Goal: Information Seeking & Learning: Understand process/instructions

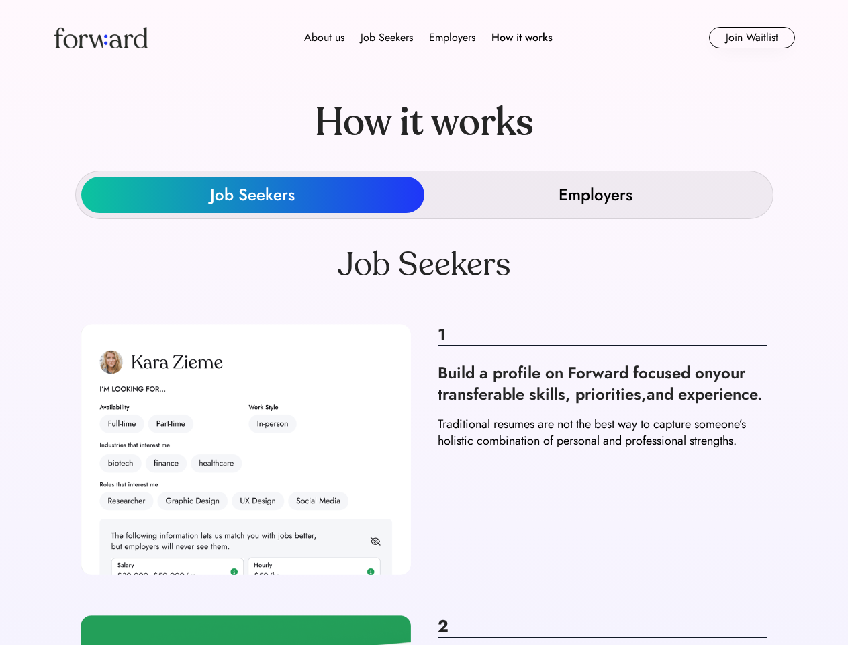
click at [425, 38] on div "About us Job Seekers Employers How it works" at bounding box center [428, 38] width 529 height 16
click at [101, 38] on img at bounding box center [101, 37] width 94 height 21
click at [429, 38] on div "Employers" at bounding box center [452, 38] width 46 height 16
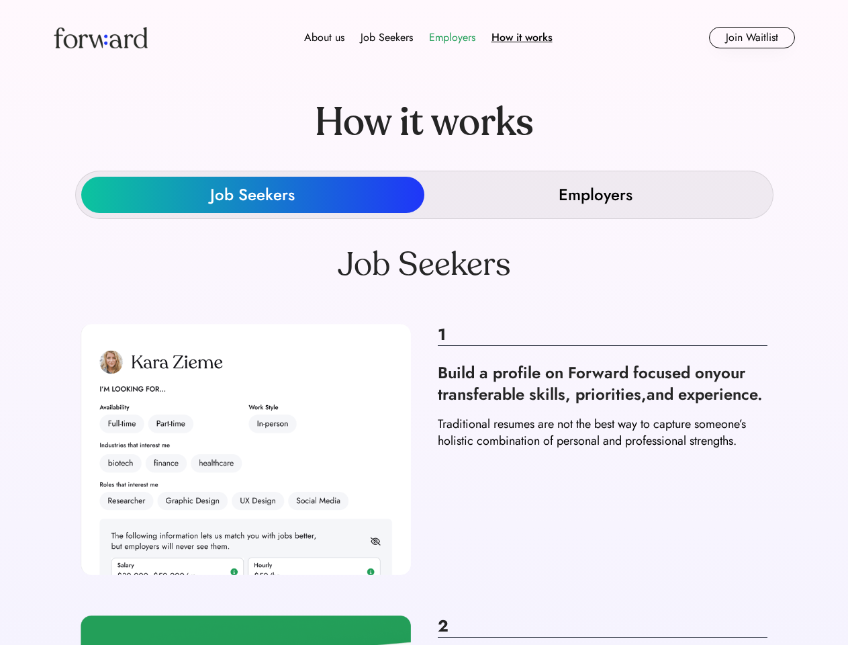
click at [324, 38] on div "About us" at bounding box center [324, 38] width 40 height 16
click at [387, 38] on div "Job Seekers" at bounding box center [387, 38] width 52 height 16
click at [452, 38] on div "Employers" at bounding box center [452, 38] width 46 height 16
click at [521, 38] on div "How it works" at bounding box center [522, 38] width 61 height 16
click at [752, 38] on button "Join Waitlist" at bounding box center [752, 37] width 86 height 21
